Goal: Information Seeking & Learning: Compare options

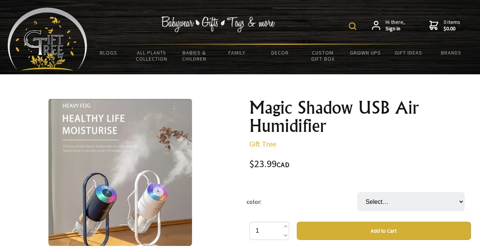
scroll to position [221, 0]
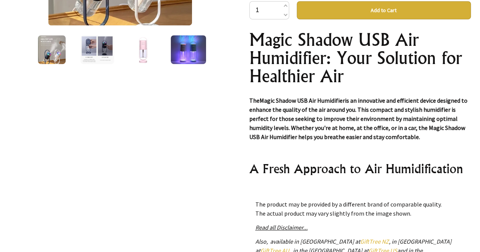
click at [90, 47] on img at bounding box center [97, 49] width 34 height 29
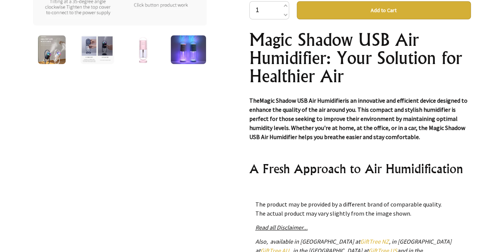
click at [148, 50] on img at bounding box center [143, 49] width 29 height 29
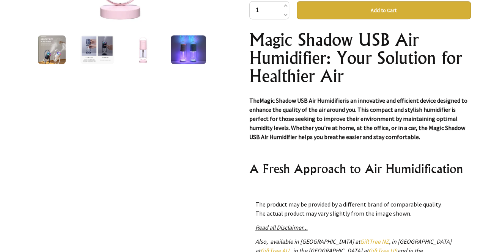
scroll to position [0, 0]
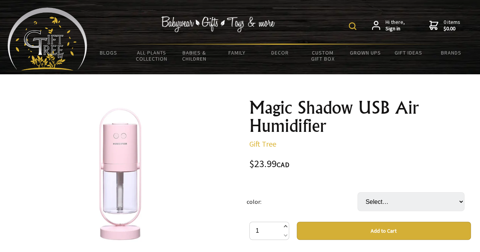
click at [285, 227] on span at bounding box center [285, 227] width 4 height 9
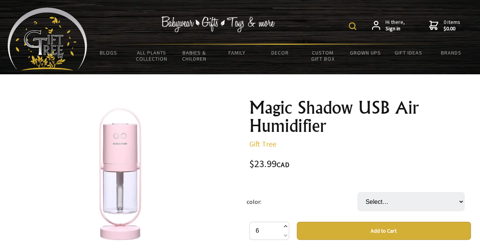
click at [285, 227] on span at bounding box center [285, 227] width 4 height 9
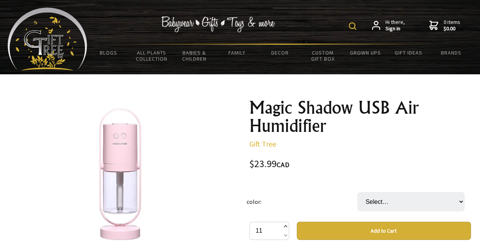
click at [285, 227] on span at bounding box center [285, 227] width 4 height 9
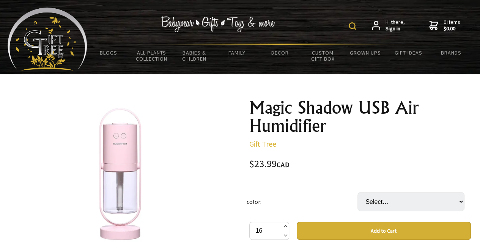
click at [285, 227] on span at bounding box center [285, 227] width 4 height 9
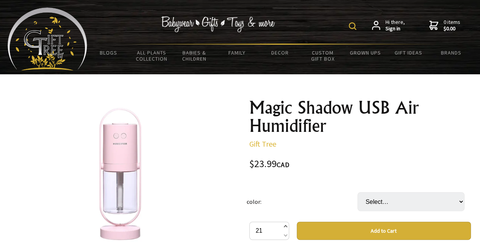
click at [285, 227] on span at bounding box center [285, 227] width 4 height 9
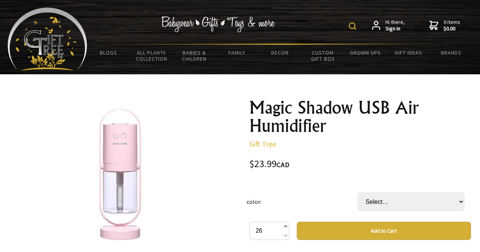
click at [285, 227] on span at bounding box center [285, 227] width 4 height 9
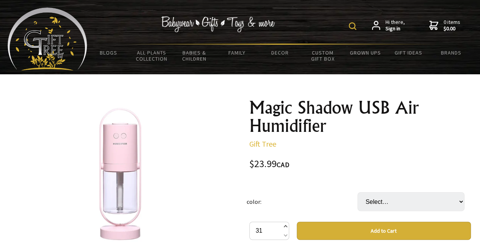
click at [285, 227] on span at bounding box center [285, 227] width 4 height 9
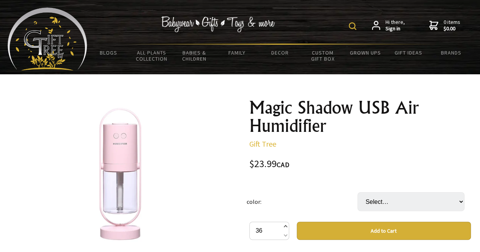
click at [285, 227] on span at bounding box center [285, 227] width 4 height 9
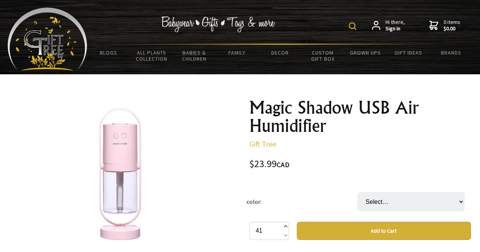
click at [285, 227] on span at bounding box center [285, 227] width 4 height 9
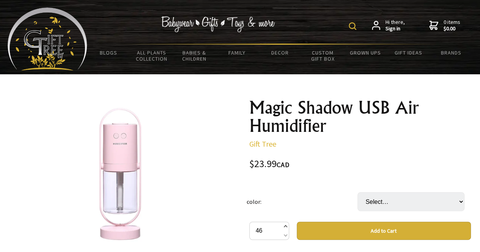
click at [285, 227] on span at bounding box center [285, 227] width 4 height 9
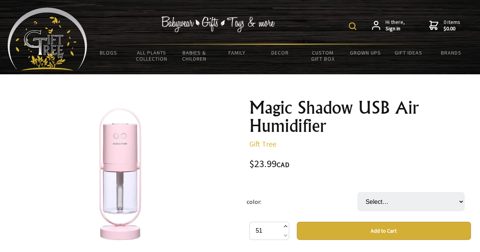
click at [285, 227] on span at bounding box center [285, 227] width 4 height 9
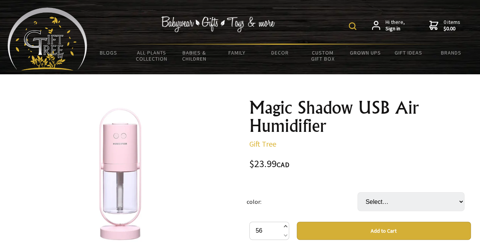
click at [285, 227] on span at bounding box center [285, 227] width 4 height 9
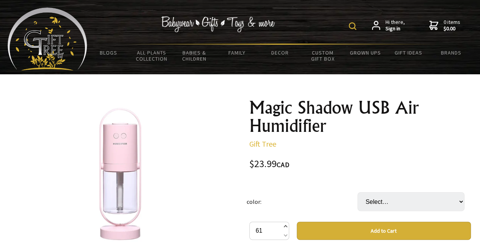
click at [285, 227] on span at bounding box center [285, 227] width 4 height 9
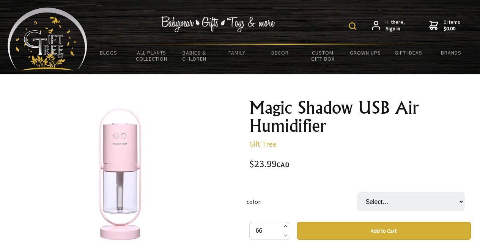
click at [285, 227] on span at bounding box center [285, 227] width 4 height 9
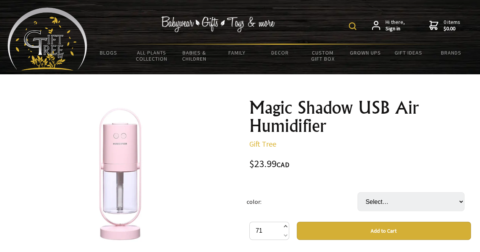
click at [285, 227] on span at bounding box center [285, 227] width 4 height 9
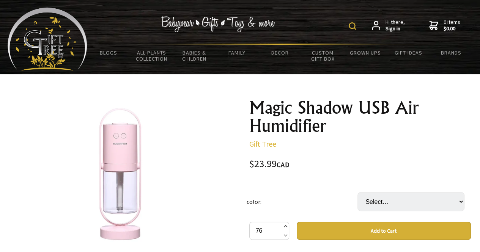
click at [285, 227] on span at bounding box center [285, 227] width 4 height 9
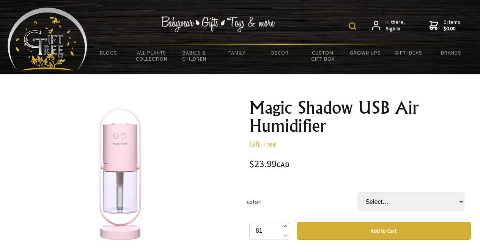
click at [285, 227] on span at bounding box center [285, 227] width 4 height 9
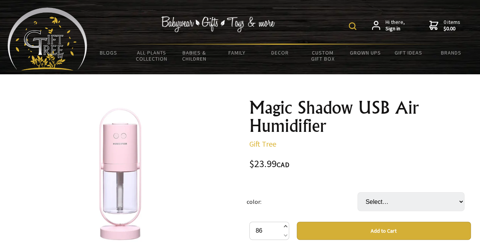
click at [285, 227] on span at bounding box center [285, 227] width 4 height 9
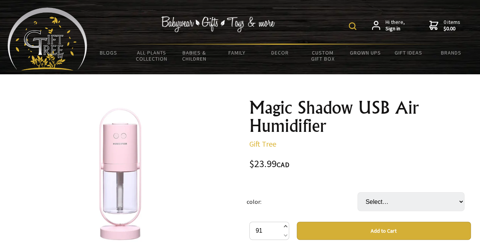
click at [285, 227] on span at bounding box center [285, 227] width 4 height 9
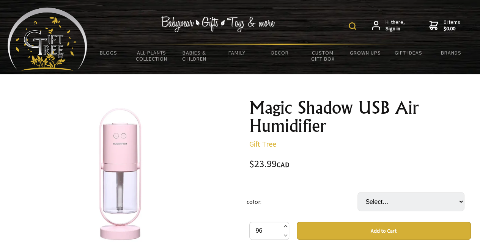
click at [285, 227] on span at bounding box center [285, 227] width 4 height 9
click at [286, 226] on span at bounding box center [285, 227] width 4 height 9
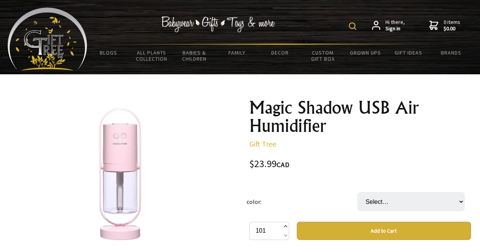
click at [286, 226] on span at bounding box center [285, 227] width 4 height 9
type input "105"
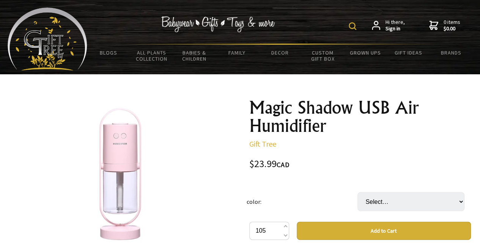
click at [356, 160] on div "$23.99 CAD" at bounding box center [359, 164] width 221 height 10
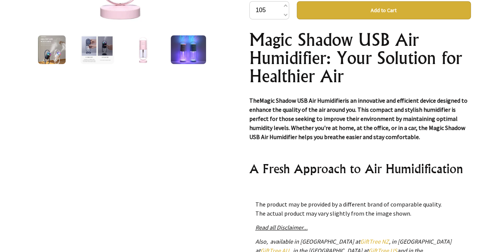
click at [191, 55] on img at bounding box center [188, 49] width 35 height 29
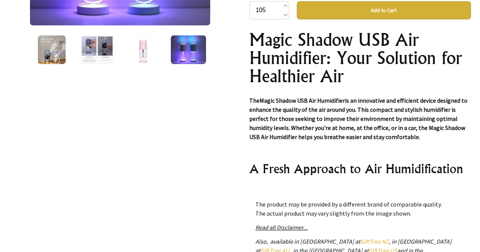
scroll to position [0, 0]
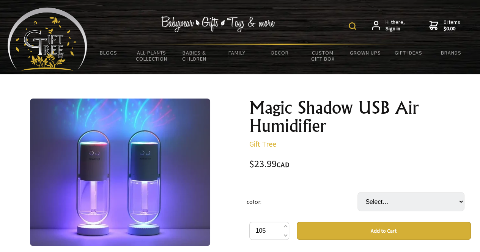
click at [354, 24] on img at bounding box center [352, 26] width 8 height 8
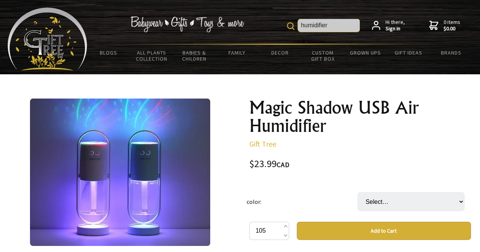
type input "humidifier"
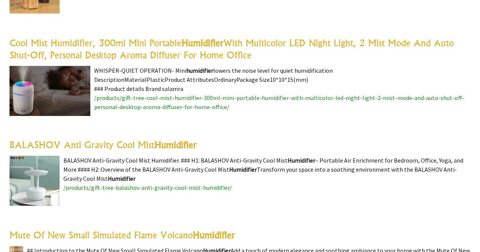
scroll to position [1278, 0]
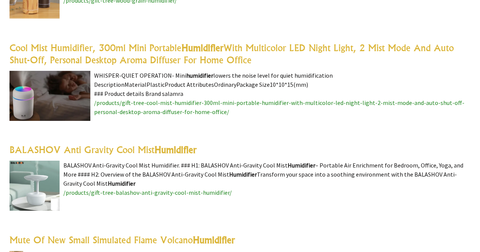
click at [230, 50] on link "Cool Mist Humidifier, 300ml Mini Portable Humidifier With Multicolor LED Night …" at bounding box center [231, 54] width 444 height 24
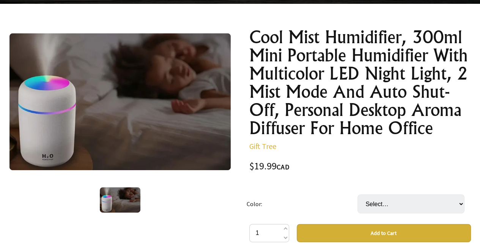
scroll to position [74, 0]
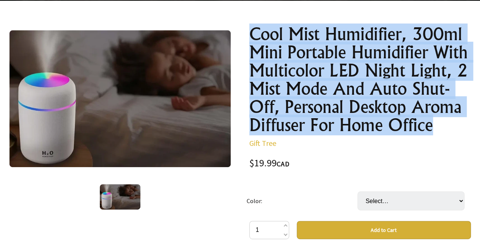
drag, startPoint x: 251, startPoint y: 32, endPoint x: 433, endPoint y: 128, distance: 205.5
click at [433, 128] on h1 "Cool Mist Humidifier, 300ml Mini Portable Humidifier With Multicolor LED Night …" at bounding box center [359, 79] width 221 height 109
copy h1 "Cool Mist Humidifier, 300ml Mini Portable Humidifier With Multicolor LED Night …"
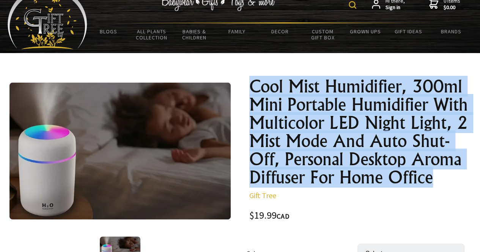
scroll to position [0, 0]
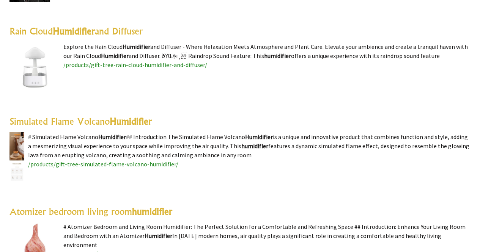
scroll to position [942, 0]
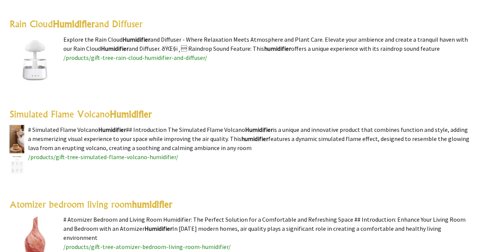
click at [133, 116] on highlight "Humidifier" at bounding box center [131, 113] width 42 height 11
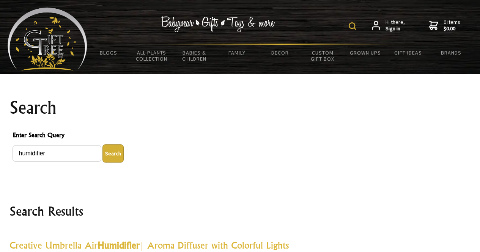
scroll to position [942, 0]
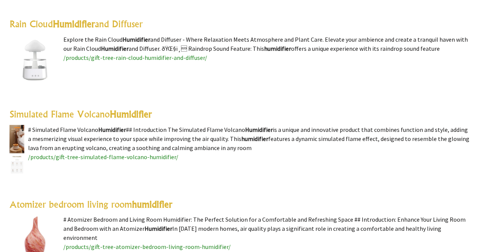
click at [121, 24] on link "Rain Cloud Humidifier and Diffuser" at bounding box center [75, 23] width 133 height 11
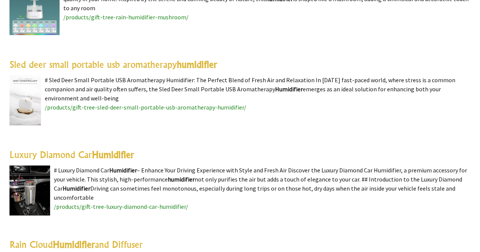
scroll to position [500, 0]
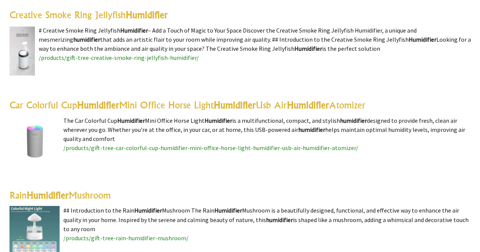
click at [72, 193] on link "Rain Humidifier Mushroom" at bounding box center [59, 195] width 101 height 11
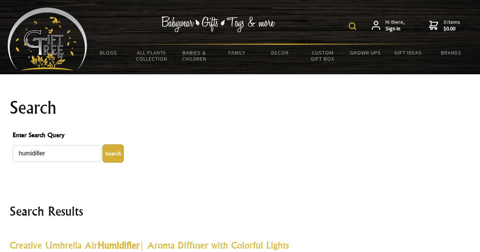
scroll to position [500, 0]
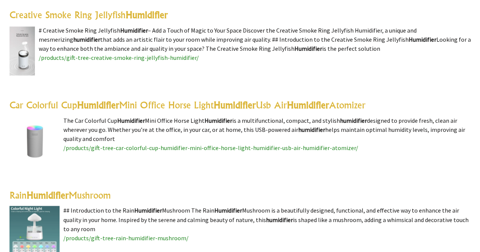
click at [132, 107] on link "Car Colorful Cup Humidifier Mini Office Horse Light Humidifier Usb Air Humidifi…" at bounding box center [187, 104] width 356 height 11
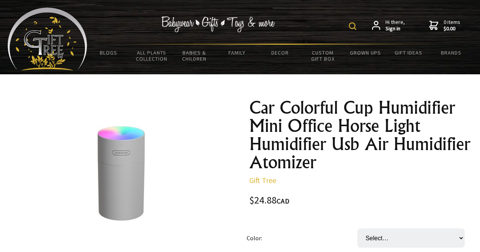
scroll to position [221, 0]
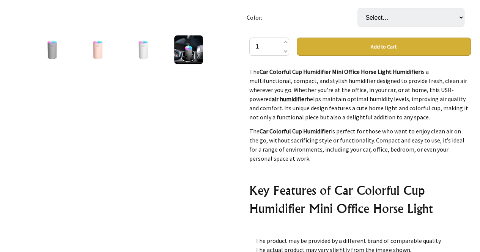
click at [140, 48] on img at bounding box center [143, 49] width 29 height 29
click at [196, 56] on img at bounding box center [188, 49] width 29 height 29
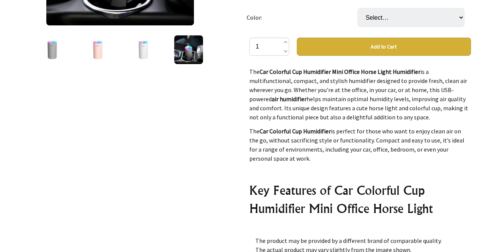
click at [145, 52] on img at bounding box center [143, 49] width 29 height 29
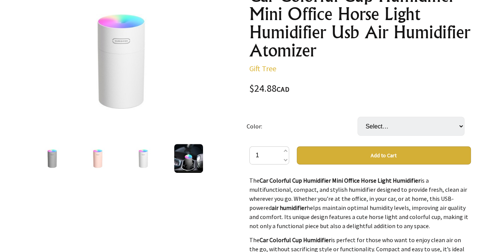
scroll to position [129, 0]
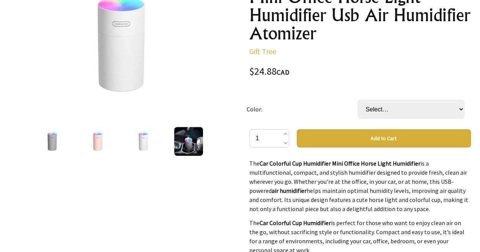
click at [183, 142] on img at bounding box center [188, 141] width 29 height 29
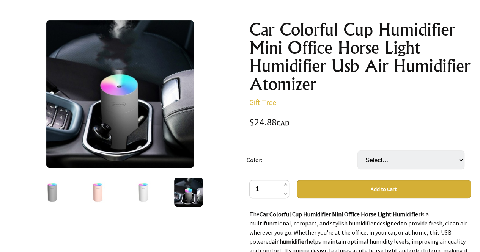
scroll to position [67, 0]
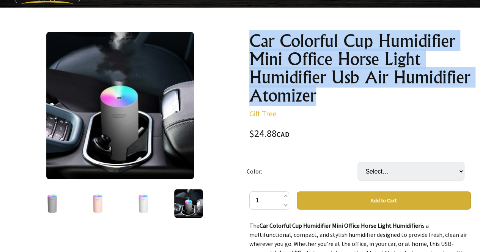
drag, startPoint x: 252, startPoint y: 41, endPoint x: 318, endPoint y: 95, distance: 85.7
click at [318, 95] on h1 "Car Colorful Cup Humidifier Mini Office Horse Light Humidifier Usb Air Humidifi…" at bounding box center [359, 68] width 221 height 73
copy h1 "Car Colorful Cup Humidifier Mini Office Horse Light Humidifier Usb Air Humidifi…"
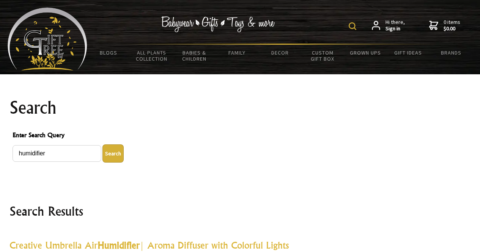
scroll to position [500, 0]
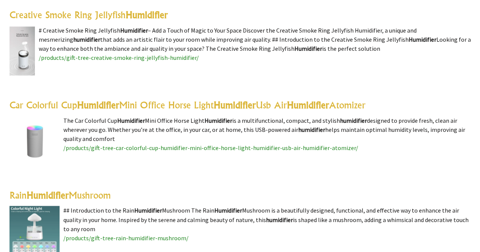
click at [24, 34] on img at bounding box center [21, 51] width 25 height 50
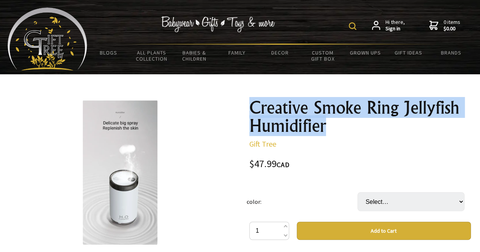
drag, startPoint x: 252, startPoint y: 106, endPoint x: 332, endPoint y: 124, distance: 82.3
click at [332, 124] on h1 "Creative Smoke Ring Jellyfish Humidifier" at bounding box center [359, 117] width 221 height 36
copy h1 "Creative Smoke Ring Jellyfish Humidifier"
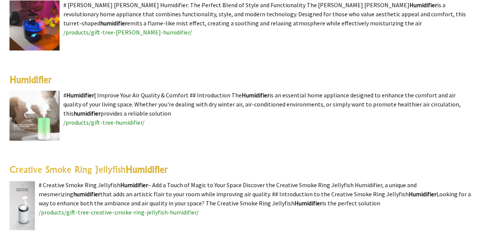
scroll to position [361, 0]
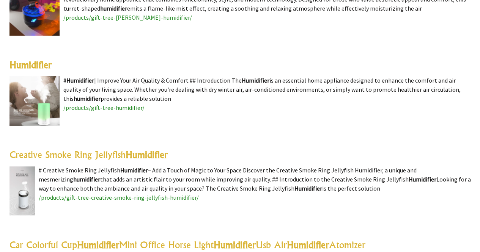
click at [40, 89] on img at bounding box center [34, 101] width 50 height 50
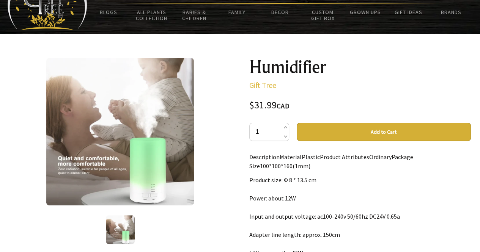
scroll to position [46, 0]
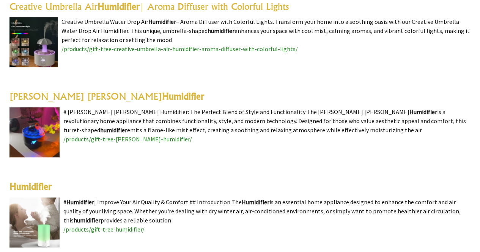
scroll to position [242, 0]
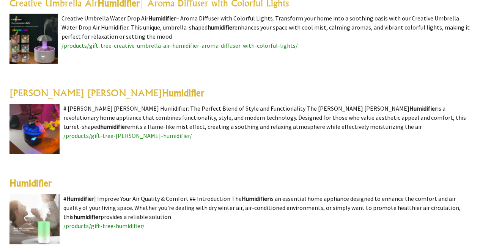
click at [50, 31] on img at bounding box center [33, 39] width 48 height 50
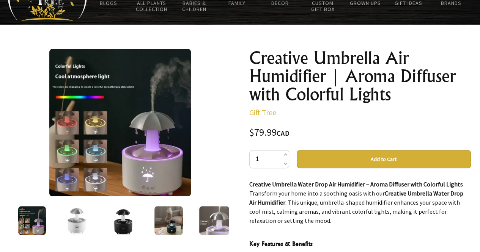
scroll to position [54, 0]
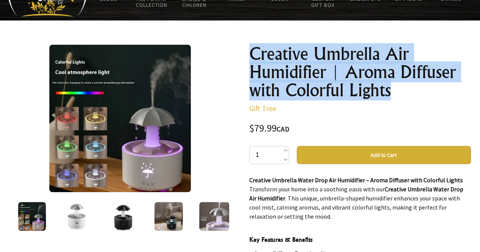
drag, startPoint x: 252, startPoint y: 52, endPoint x: 393, endPoint y: 92, distance: 146.2
click at [393, 92] on h1 "Creative Umbrella Air Humidifier | Aroma Diffuser with Colorful Lights" at bounding box center [359, 72] width 221 height 55
copy h1 "Creative Umbrella Air Humidifier | Aroma Diffuser with Colorful Lights"
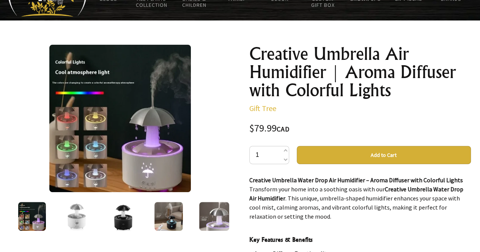
click at [458, 127] on div "$79.99 CAD" at bounding box center [359, 129] width 221 height 10
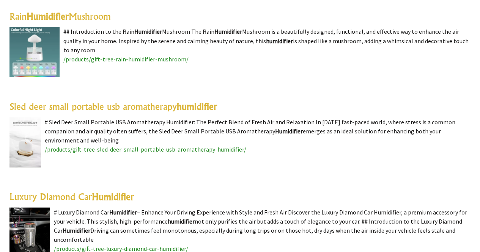
scroll to position [683, 0]
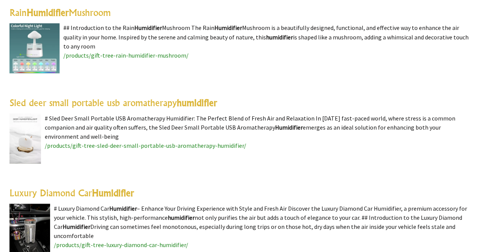
click at [88, 13] on link "Rain Humidifier Mushroom" at bounding box center [59, 12] width 101 height 11
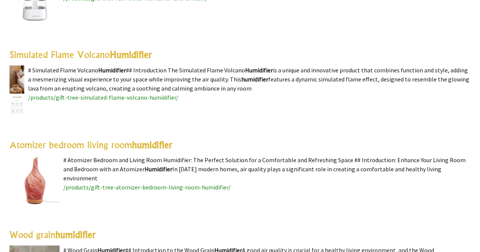
scroll to position [990, 0]
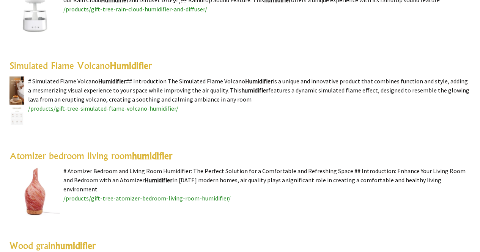
click at [137, 66] on highlight "Humidifier" at bounding box center [131, 65] width 42 height 11
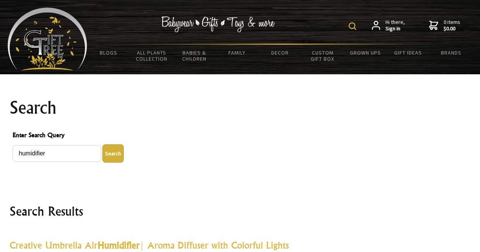
scroll to position [990, 0]
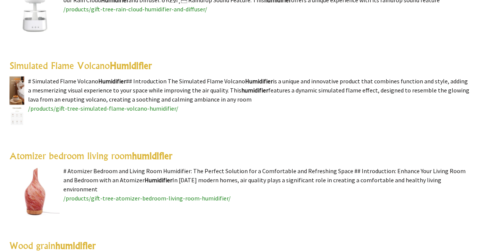
click at [99, 152] on link "Atomizer bedroom living room humidifier" at bounding box center [90, 155] width 163 height 11
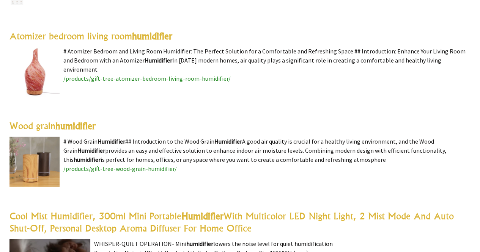
scroll to position [1111, 0]
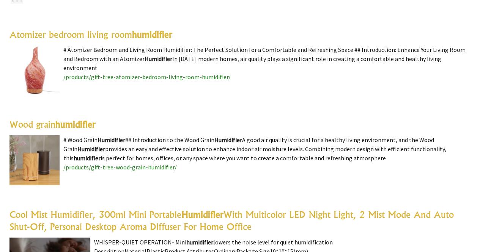
click at [68, 124] on highlight "humidifier" at bounding box center [75, 124] width 40 height 11
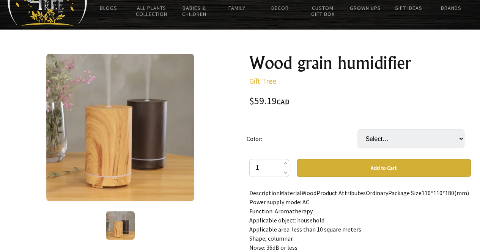
scroll to position [46, 0]
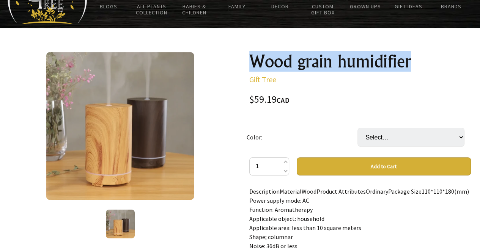
drag, startPoint x: 251, startPoint y: 60, endPoint x: 410, endPoint y: 60, distance: 158.5
click at [410, 60] on h1 "Wood grain humidifier" at bounding box center [359, 61] width 221 height 18
copy h1 "Wood grain humidifier"
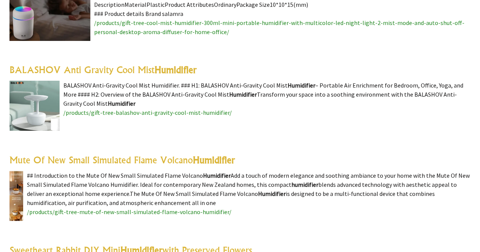
scroll to position [1369, 0]
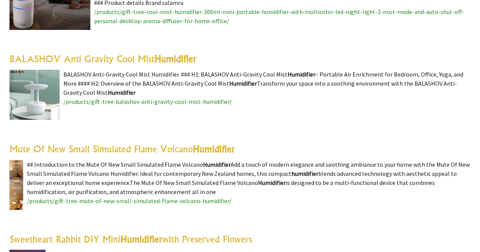
click at [92, 59] on link "BALASHOV Anti Gravity Cool Mist Humidifier" at bounding box center [102, 58] width 187 height 11
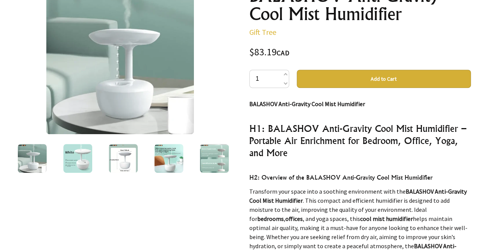
scroll to position [121, 0]
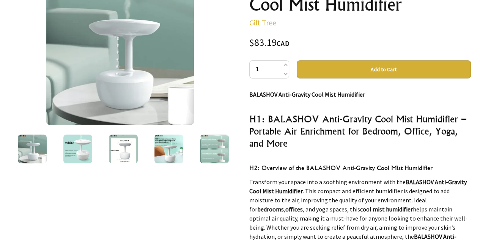
click at [80, 160] on img at bounding box center [77, 149] width 29 height 29
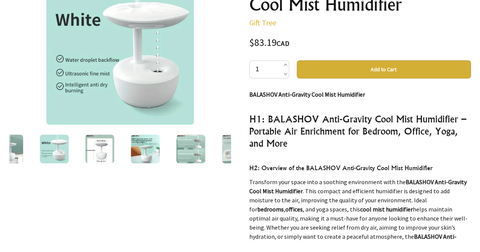
click at [90, 157] on img at bounding box center [99, 149] width 29 height 29
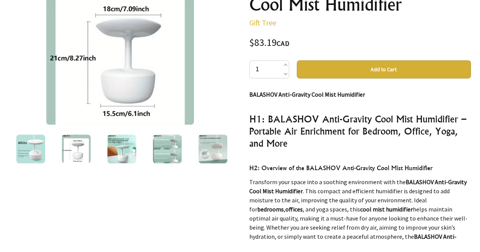
click at [117, 149] on img at bounding box center [121, 149] width 29 height 29
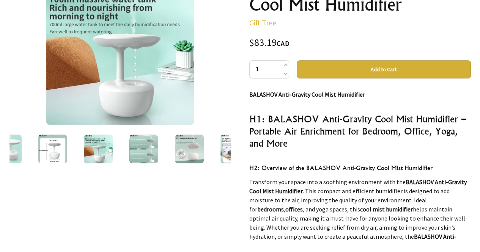
click at [58, 151] on img at bounding box center [52, 149] width 29 height 29
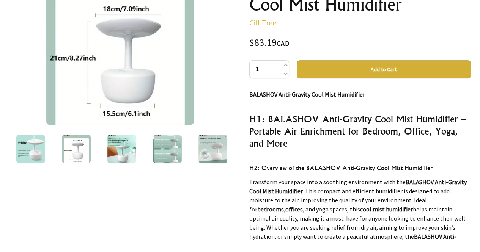
click at [165, 146] on img at bounding box center [167, 149] width 29 height 29
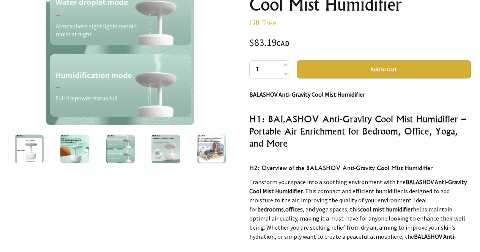
click at [168, 154] on img at bounding box center [165, 149] width 29 height 29
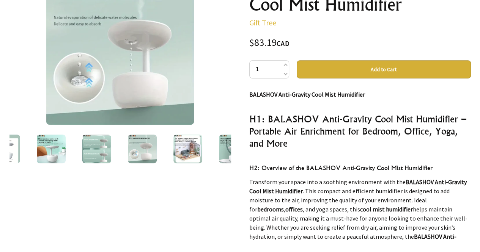
click at [188, 152] on img at bounding box center [187, 149] width 29 height 29
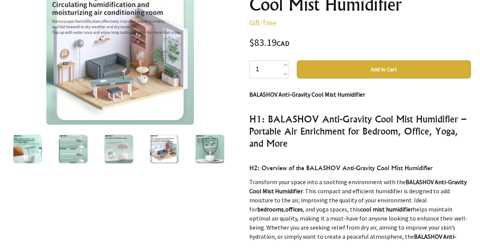
click at [29, 143] on img at bounding box center [27, 149] width 29 height 29
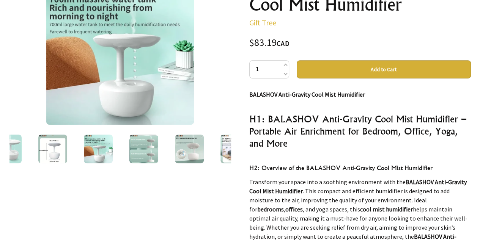
click at [17, 144] on img at bounding box center [7, 149] width 29 height 29
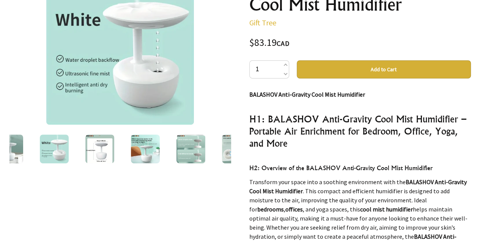
click at [13, 154] on img at bounding box center [8, 149] width 29 height 29
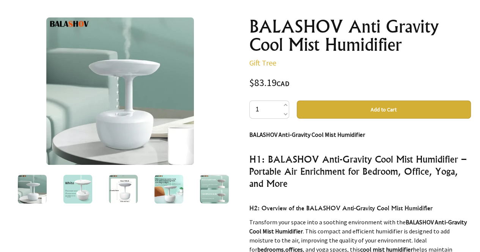
scroll to position [76, 0]
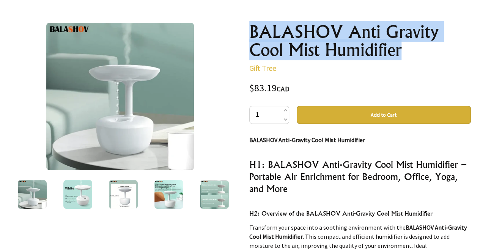
drag, startPoint x: 252, startPoint y: 28, endPoint x: 408, endPoint y: 58, distance: 158.7
click at [408, 58] on h1 "BALASHOV Anti Gravity Cool Mist Humidifier" at bounding box center [359, 41] width 221 height 36
copy h1 "BALASHOV Anti Gravity Cool Mist Humidifier"
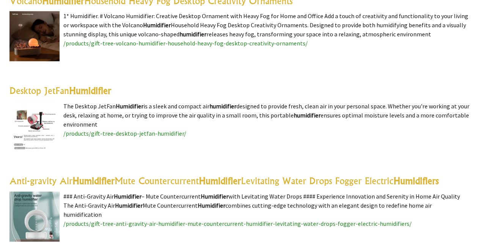
scroll to position [2241, 0]
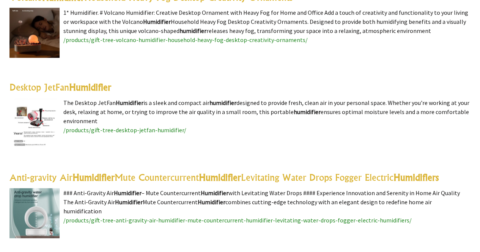
click at [238, 180] on highlight "Humidifier" at bounding box center [220, 177] width 42 height 11
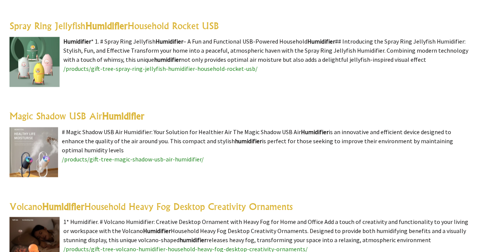
scroll to position [2003, 0]
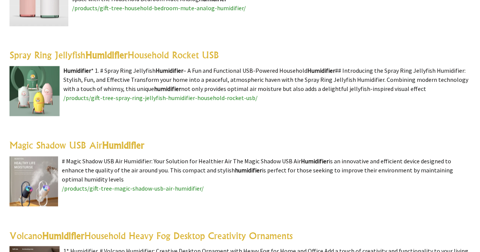
click at [30, 181] on img at bounding box center [33, 181] width 49 height 50
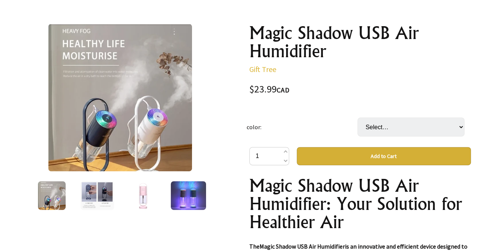
scroll to position [80, 0]
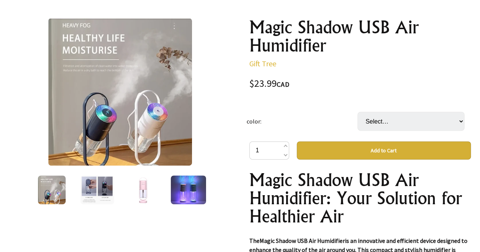
click at [146, 200] on img at bounding box center [143, 190] width 29 height 29
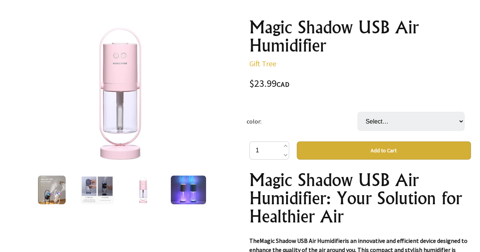
click at [50, 196] on img at bounding box center [52, 190] width 28 height 29
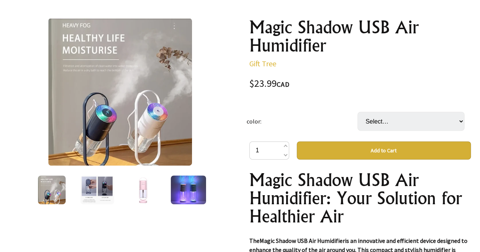
click at [50, 196] on img at bounding box center [52, 190] width 28 height 29
click at [143, 190] on img at bounding box center [143, 190] width 29 height 29
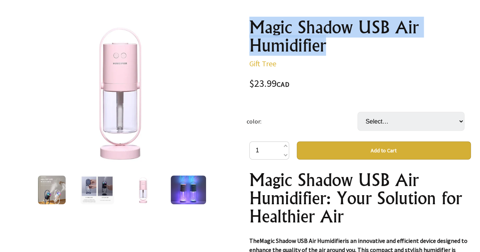
drag, startPoint x: 250, startPoint y: 25, endPoint x: 325, endPoint y: 49, distance: 78.9
click at [325, 49] on h1 "Magic Shadow USB Air Humidifier" at bounding box center [359, 36] width 221 height 36
copy h1 "Magic Shadow USB Air Humidifier"
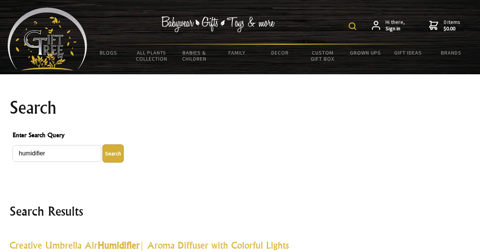
scroll to position [2003, 0]
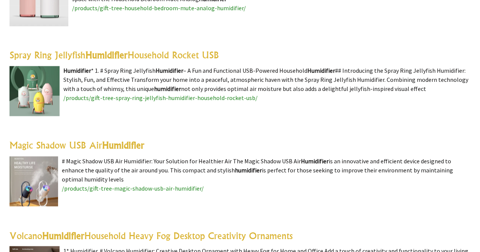
click at [39, 81] on img at bounding box center [34, 91] width 50 height 50
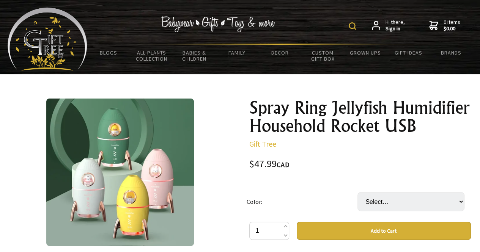
scroll to position [221, 0]
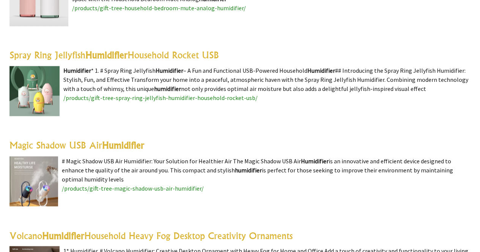
scroll to position [1783, 0]
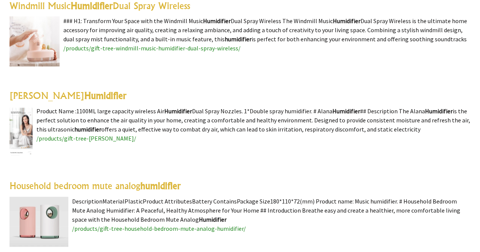
click at [24, 130] on img at bounding box center [20, 132] width 23 height 50
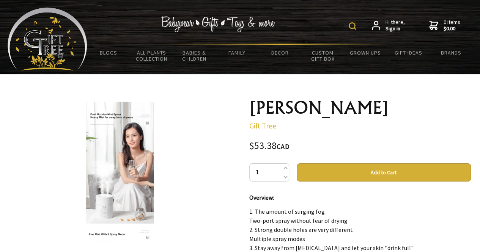
drag, startPoint x: 250, startPoint y: 109, endPoint x: 379, endPoint y: 110, distance: 128.5
click at [379, 110] on h1 "Alana Humidifier" at bounding box center [359, 108] width 221 height 18
copy h1 "Alana Humidifier"
